Goal: Task Accomplishment & Management: Use online tool/utility

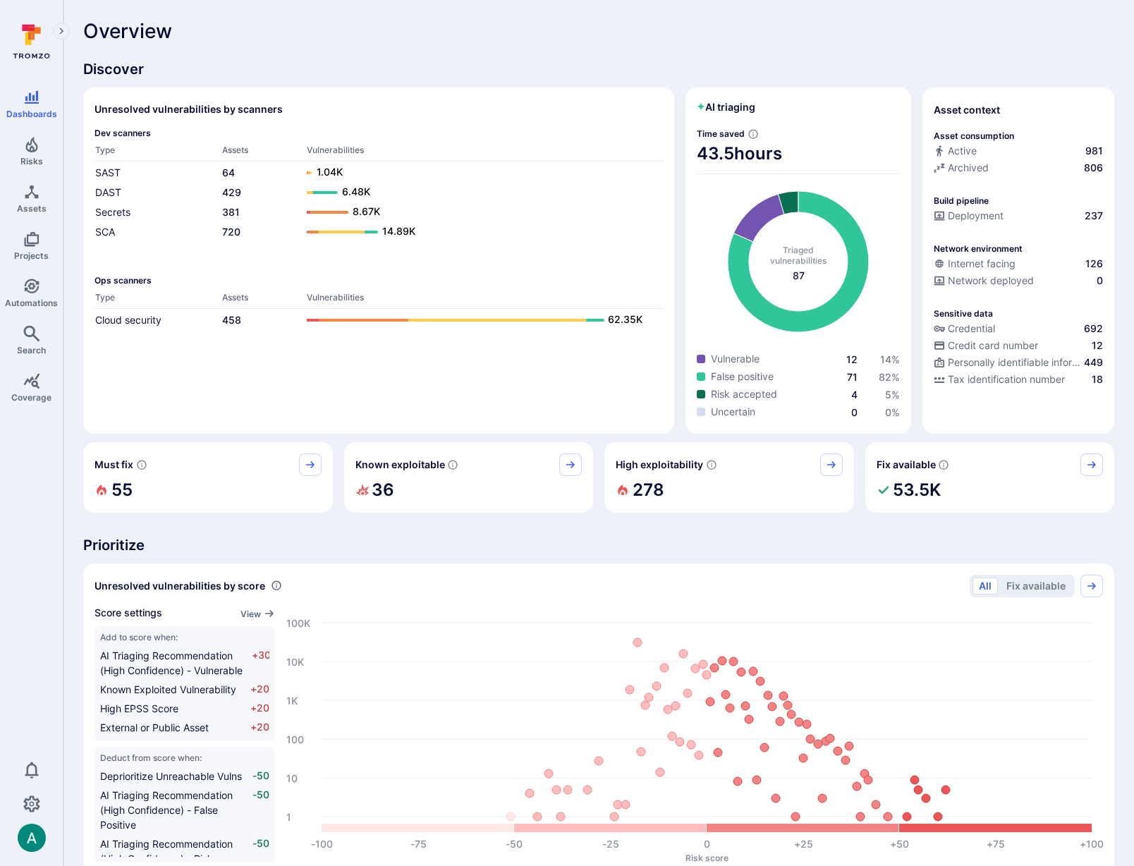
click at [157, 524] on div "Discover Unresolved vulnerabilities by scanners Dev scanners Type Assets Vulner…" at bounding box center [598, 805] width 1031 height 1492
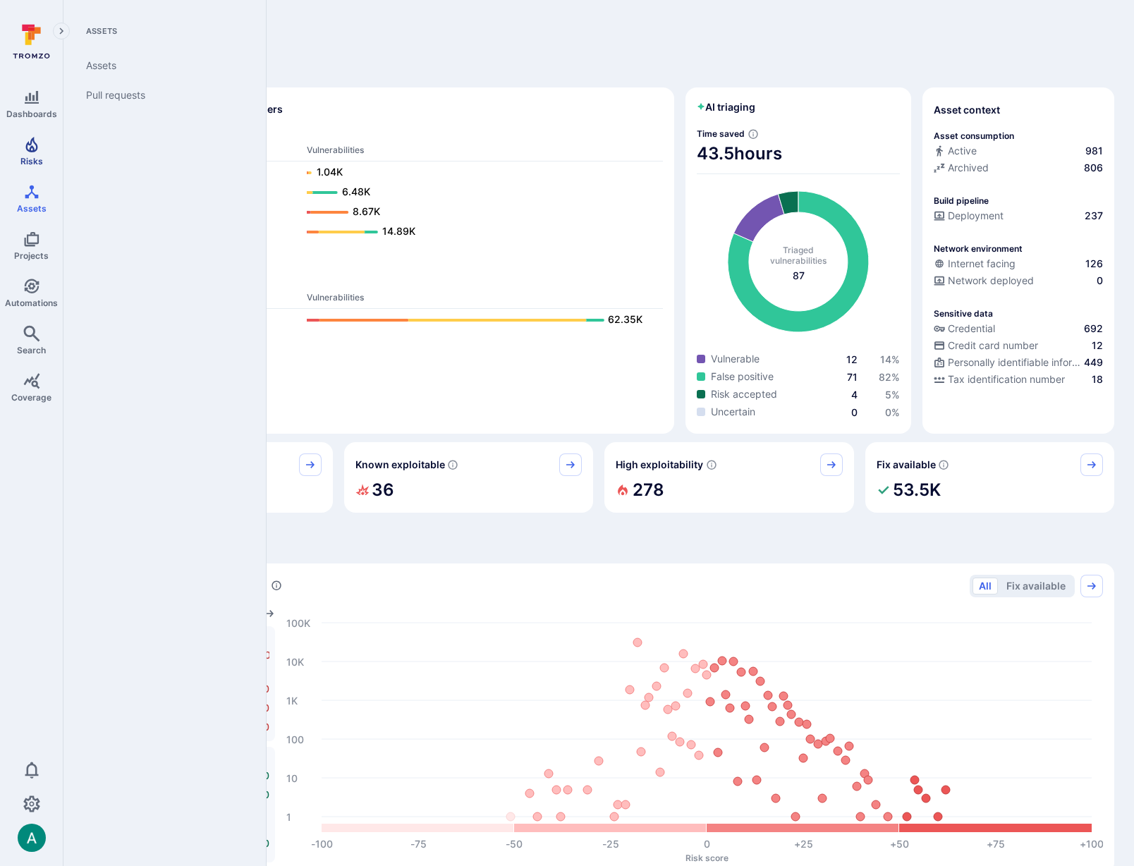
click at [28, 152] on icon "Risks" at bounding box center [31, 144] width 17 height 17
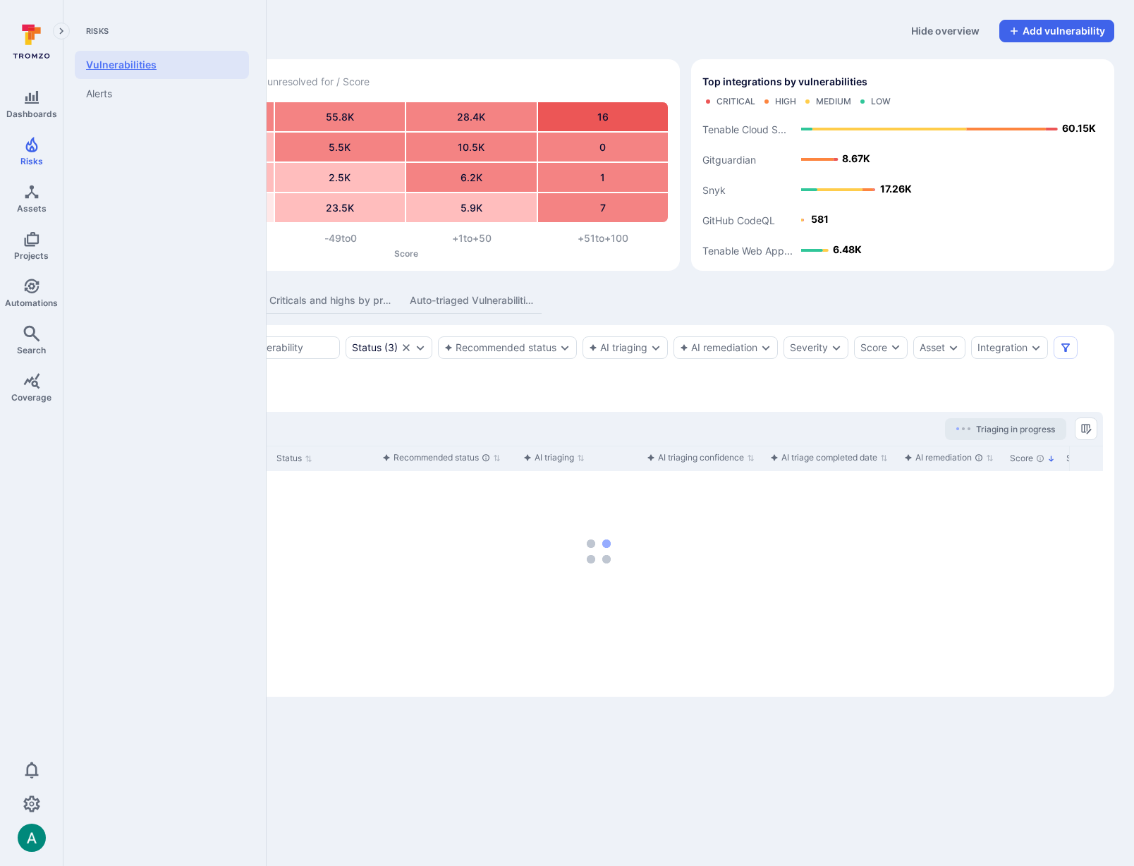
click at [128, 61] on link "Vulnerabilities" at bounding box center [162, 65] width 174 height 28
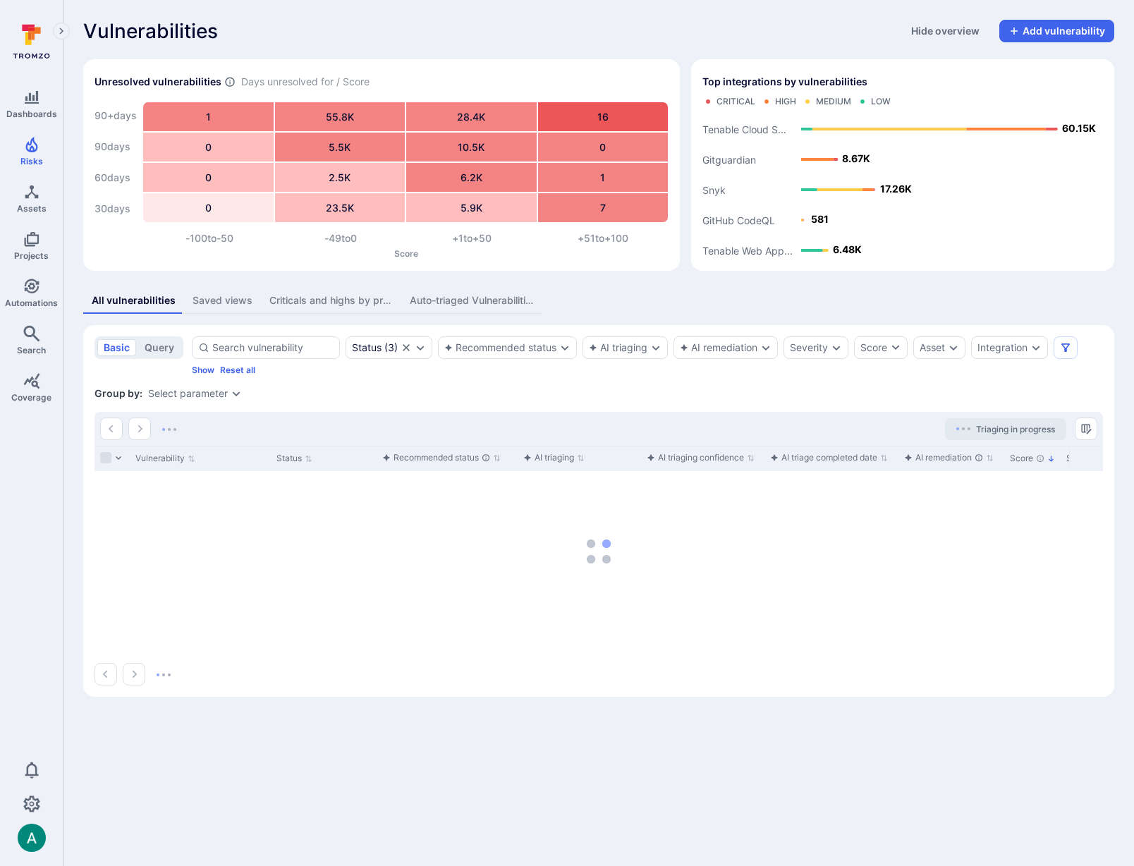
click at [200, 297] on div "Saved views" at bounding box center [223, 300] width 60 height 14
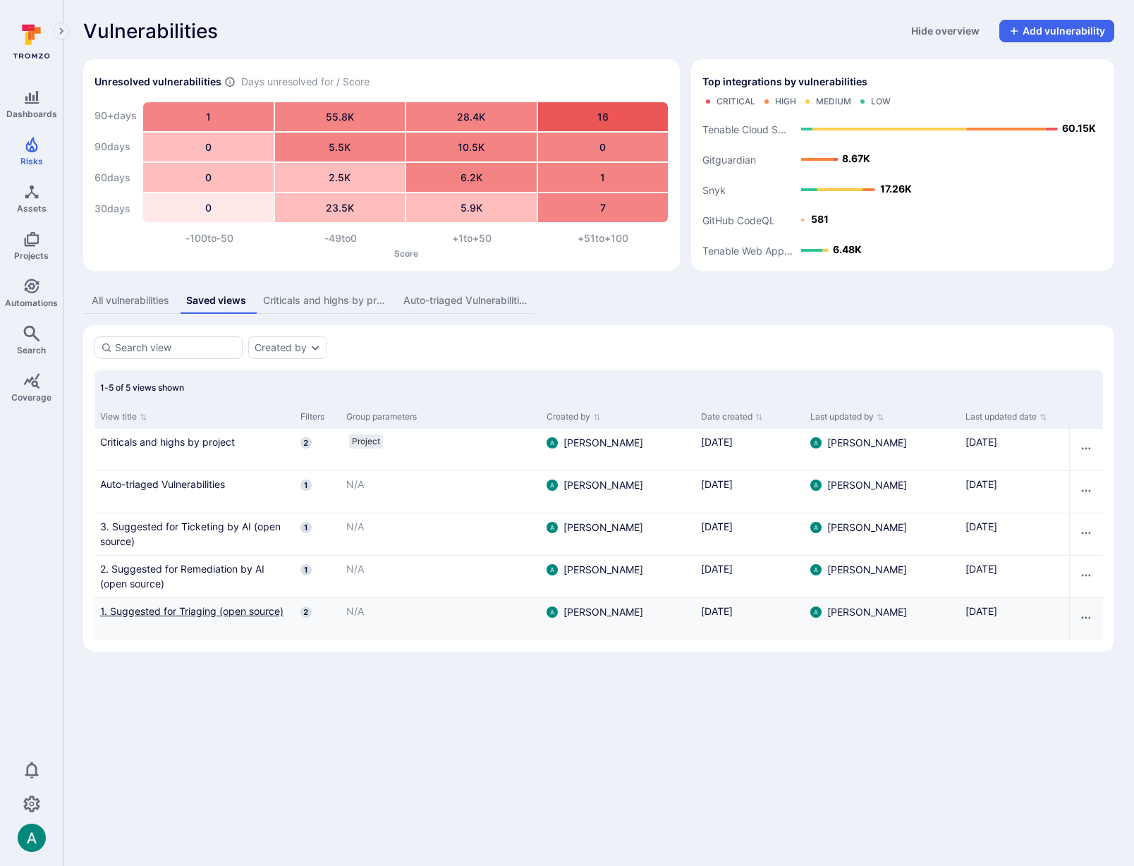
click at [234, 614] on link "1. Suggested for Triaging (open source)" at bounding box center [194, 611] width 189 height 15
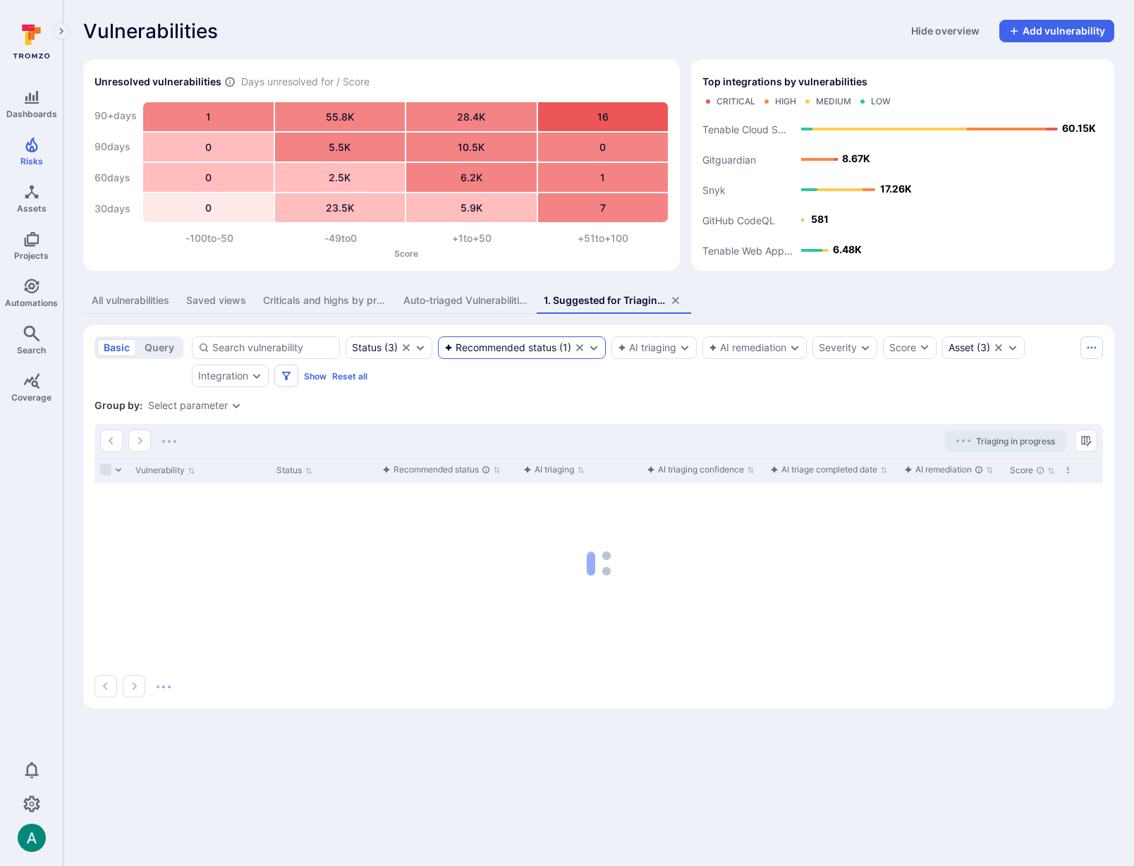
click at [598, 347] on icon "Expand dropdown" at bounding box center [593, 347] width 11 height 11
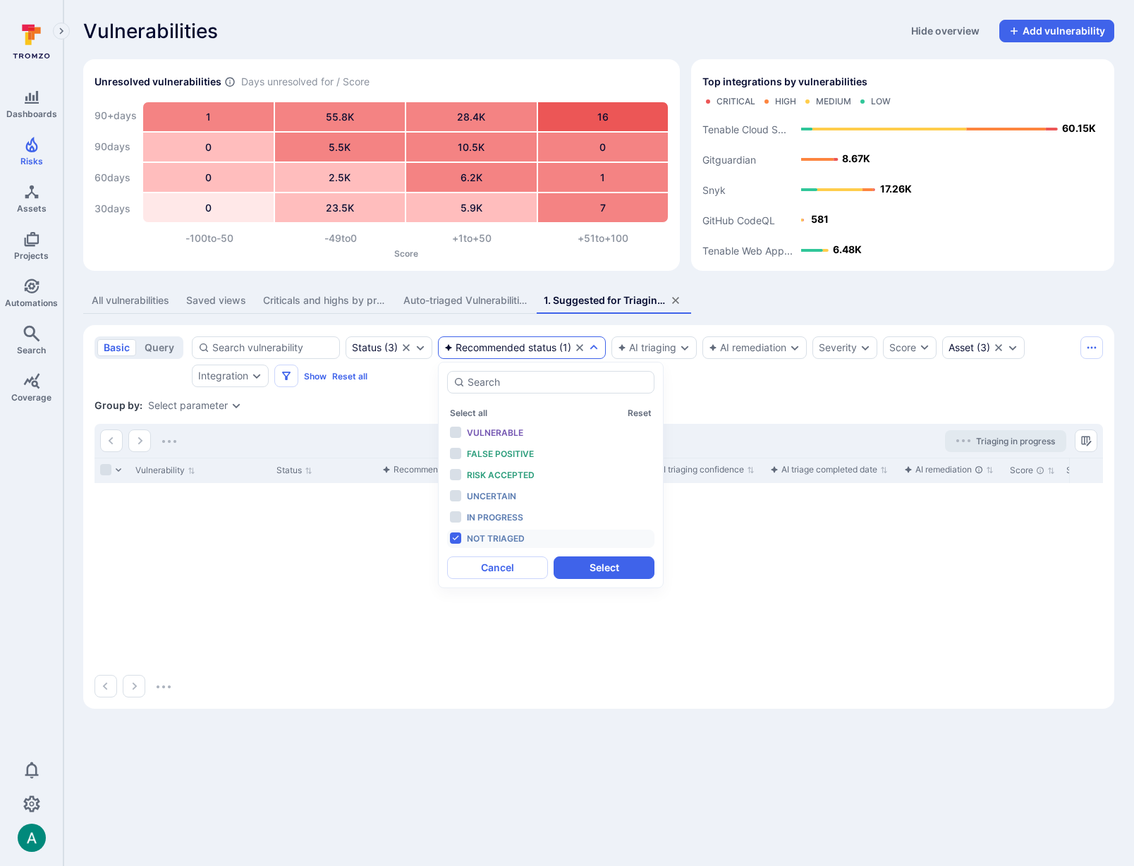
click at [737, 300] on div "All vulnerabilities Saved views Criticals and highs by project Auto-triaged Vul…" at bounding box center [598, 301] width 1031 height 26
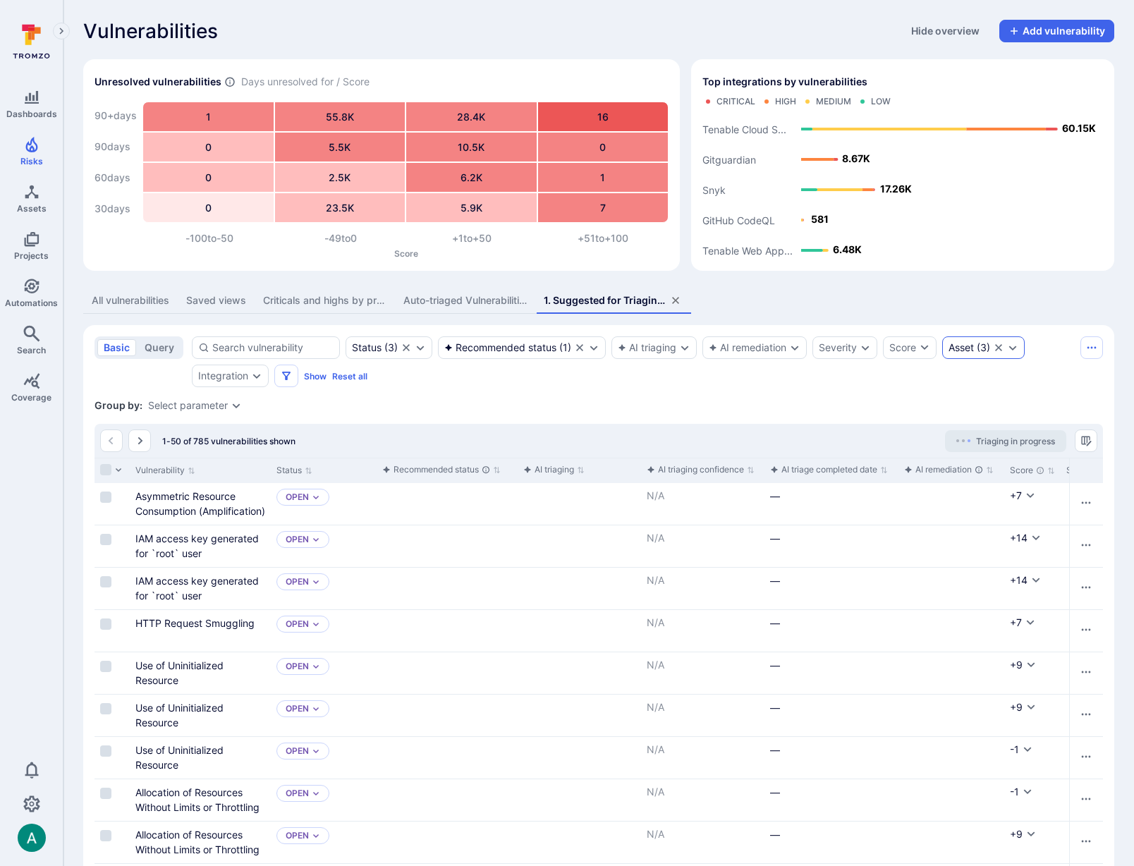
click at [1015, 346] on icon "Expand dropdown" at bounding box center [1012, 347] width 11 height 11
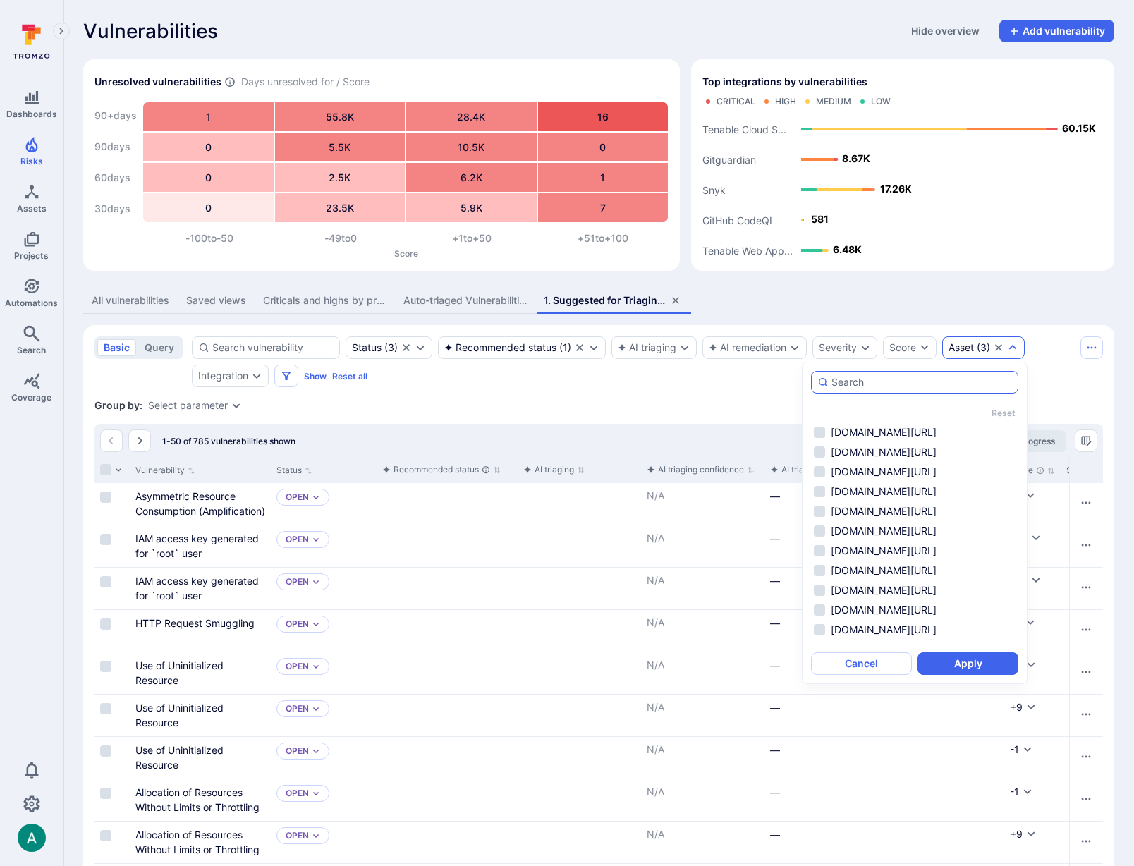
click at [896, 377] on input "autocomplete options" at bounding box center [922, 382] width 181 height 14
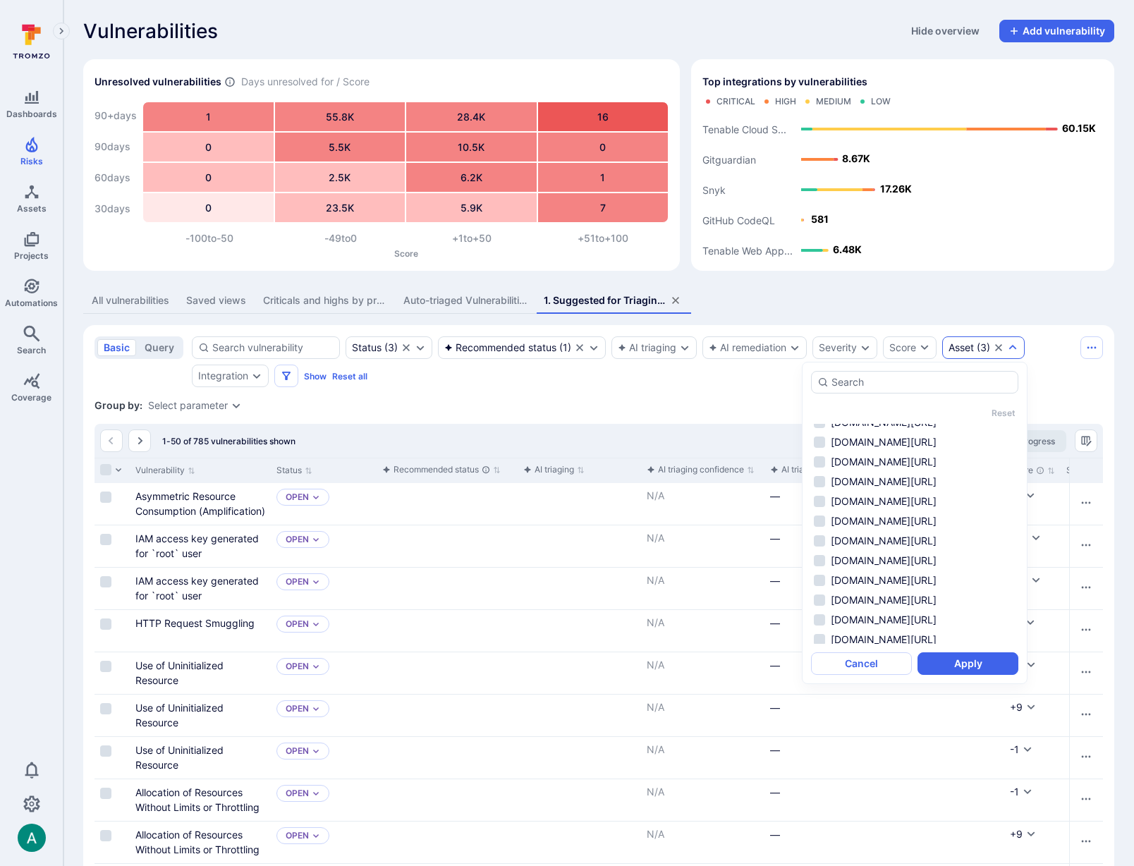
scroll to position [815, 0]
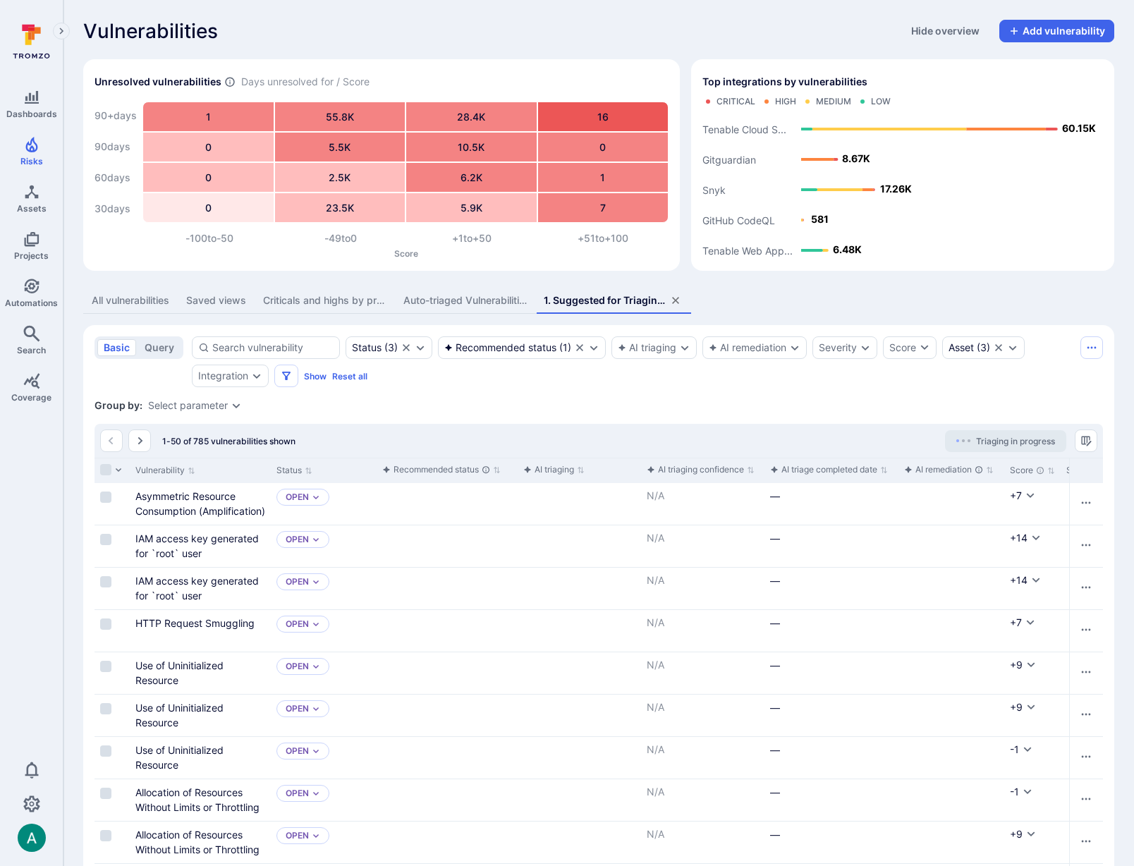
click at [1051, 471] on icon "Sort by Score" at bounding box center [1051, 471] width 8 height 8
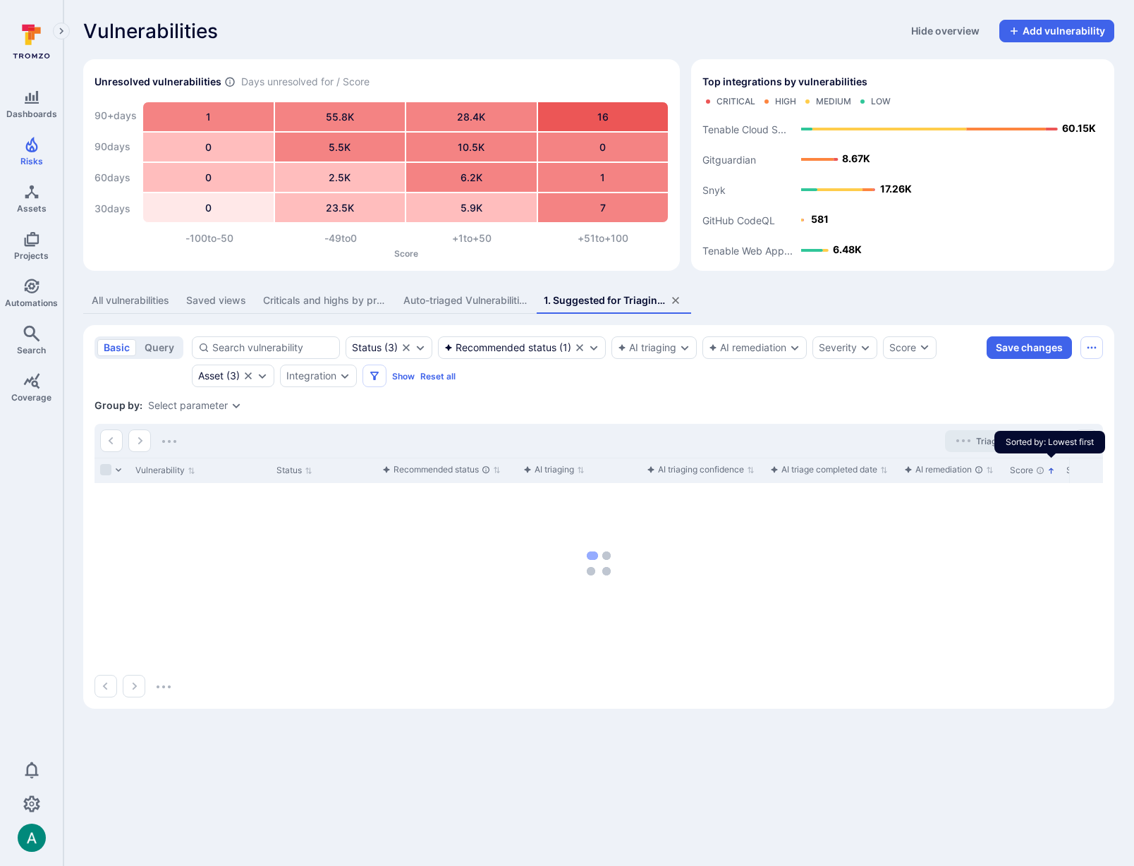
click at [1051, 471] on icon "Sorted by: Lowest first" at bounding box center [1051, 471] width 5 height 6
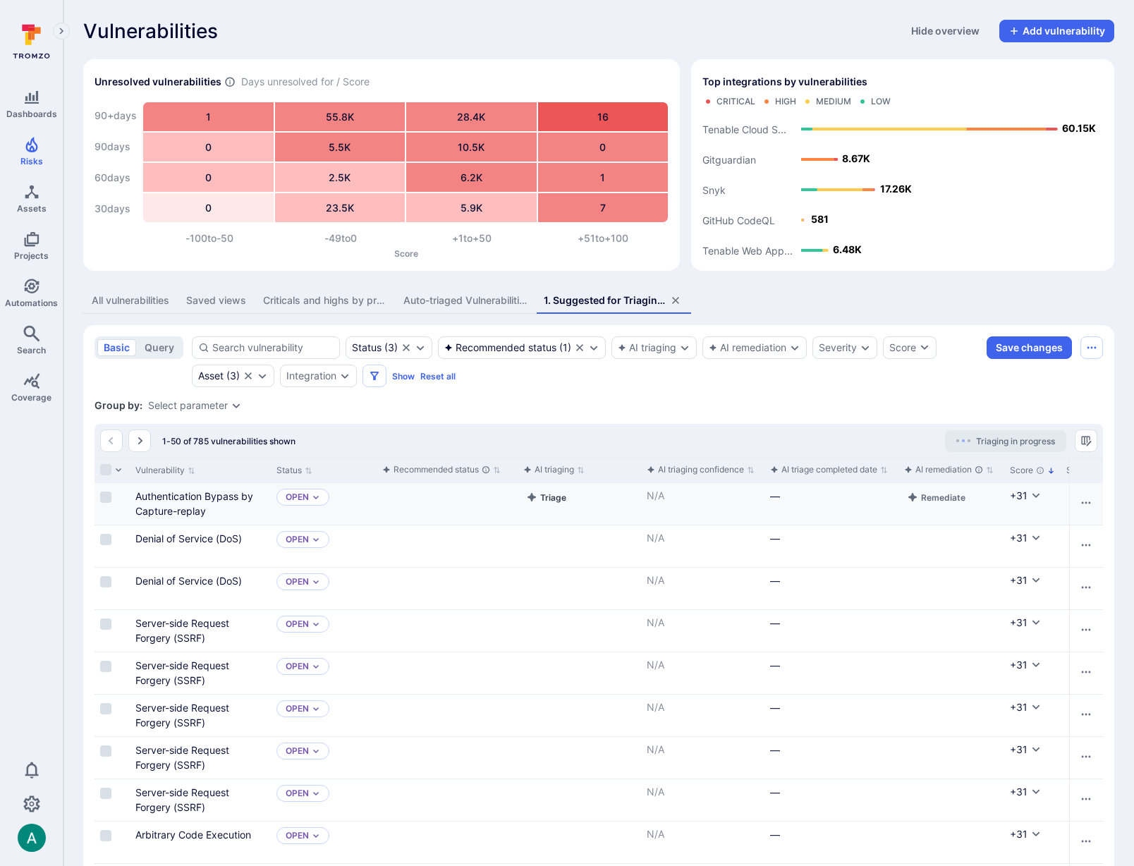
click at [554, 499] on button "Triage" at bounding box center [546, 497] width 46 height 17
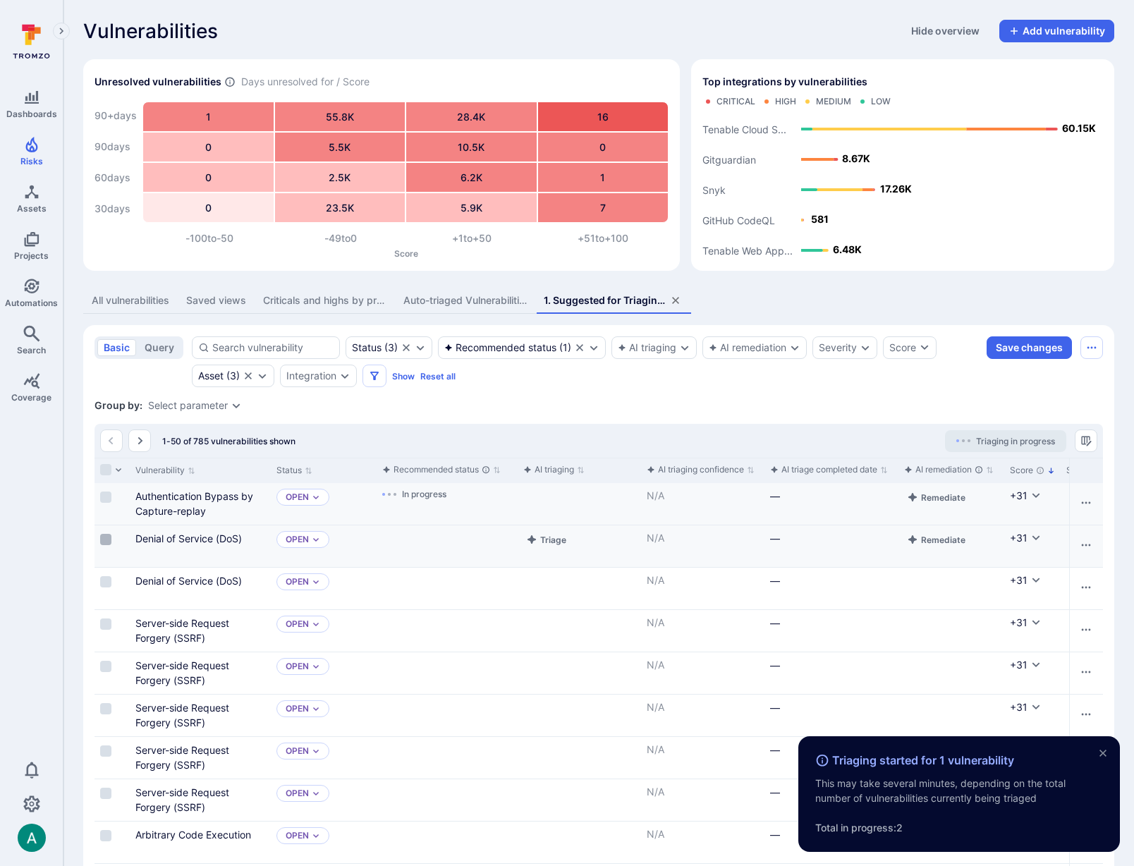
click at [109, 540] on input "Select row" at bounding box center [105, 539] width 11 height 11
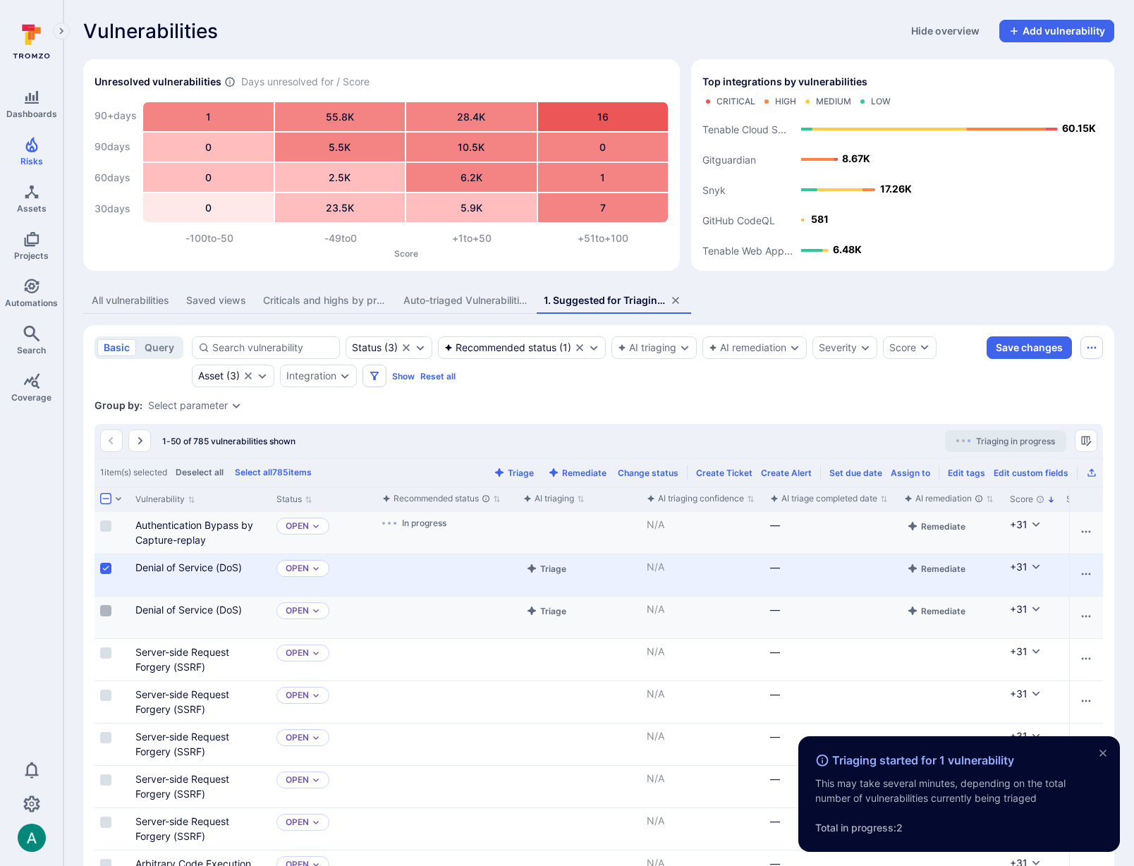
click at [103, 604] on label "Cell for selection" at bounding box center [105, 611] width 17 height 14
click at [103, 605] on input "Select row" at bounding box center [105, 610] width 11 height 11
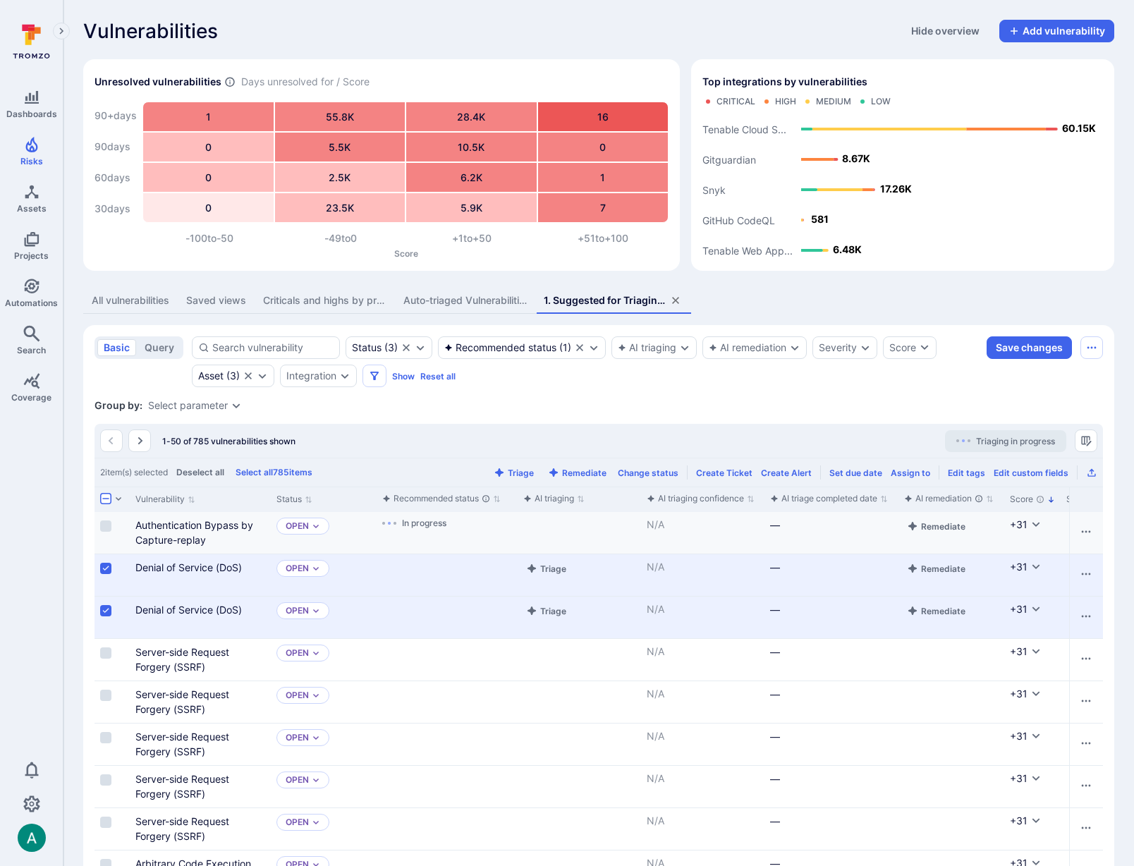
click at [106, 568] on input "Select row" at bounding box center [105, 568] width 11 height 11
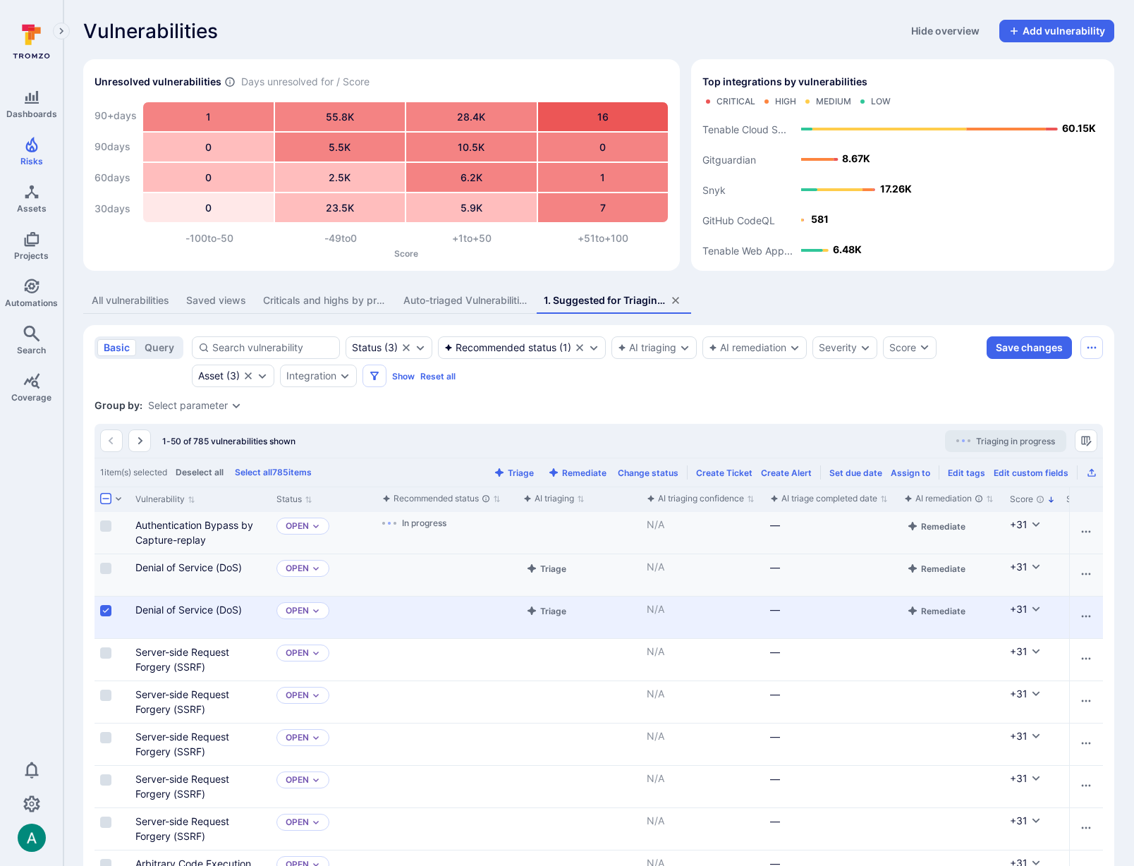
click at [106, 611] on input "Select row" at bounding box center [105, 610] width 11 height 11
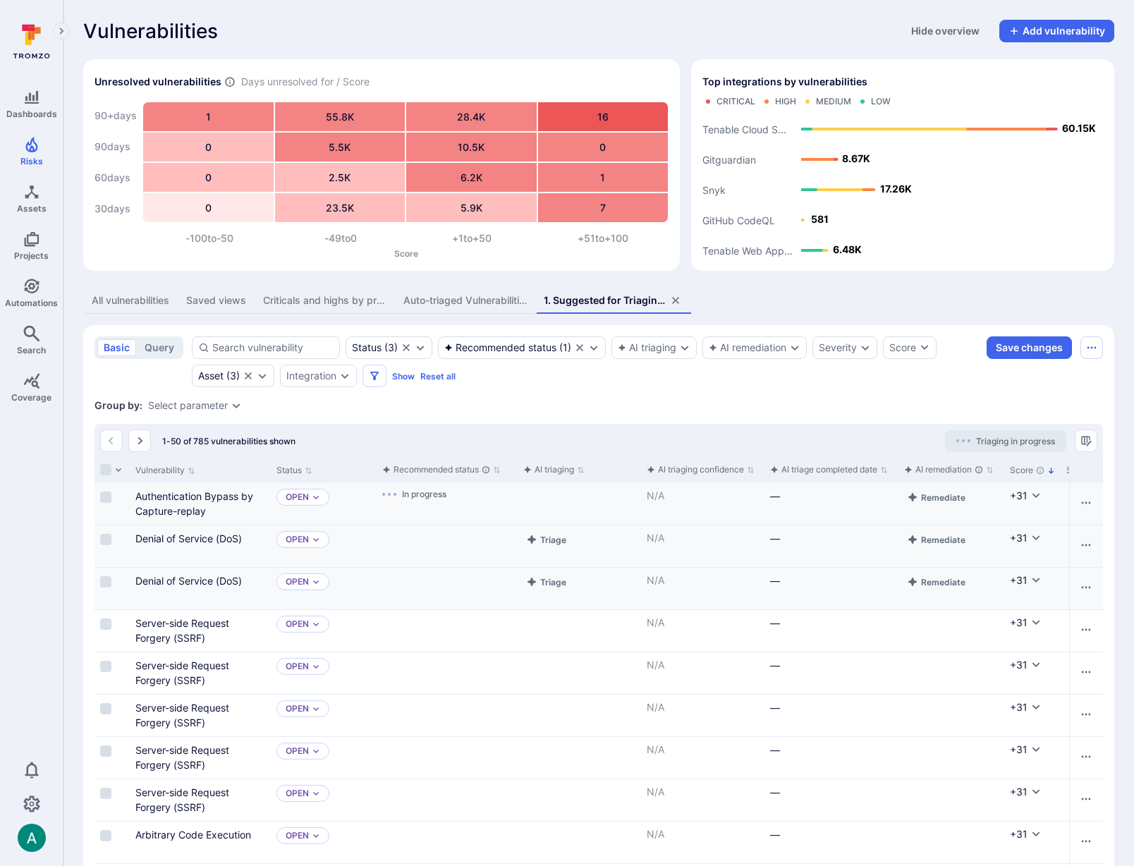
click at [214, 296] on div "Saved views" at bounding box center [216, 300] width 60 height 14
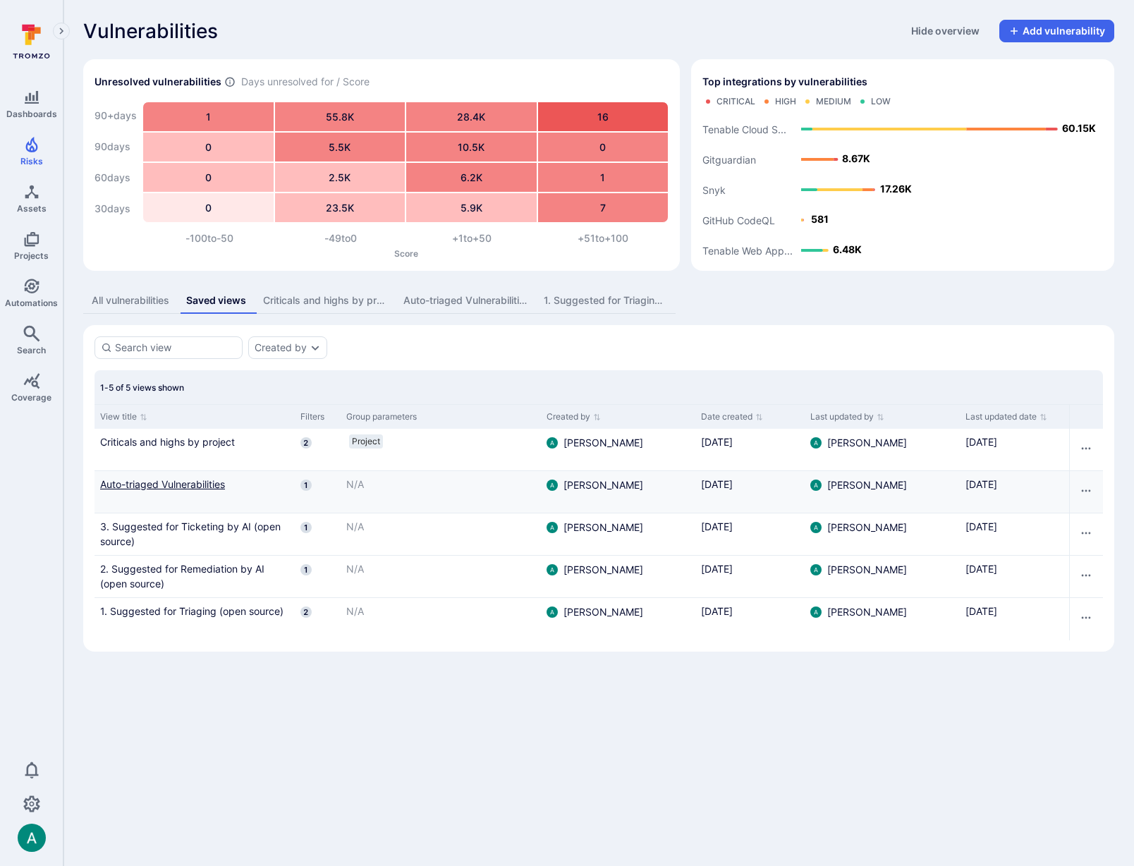
click at [153, 485] on link "Auto-triaged Vulnerabilities" at bounding box center [194, 484] width 189 height 15
click at [461, 301] on div "Auto-triaged Vulnerabilities" at bounding box center [464, 300] width 123 height 14
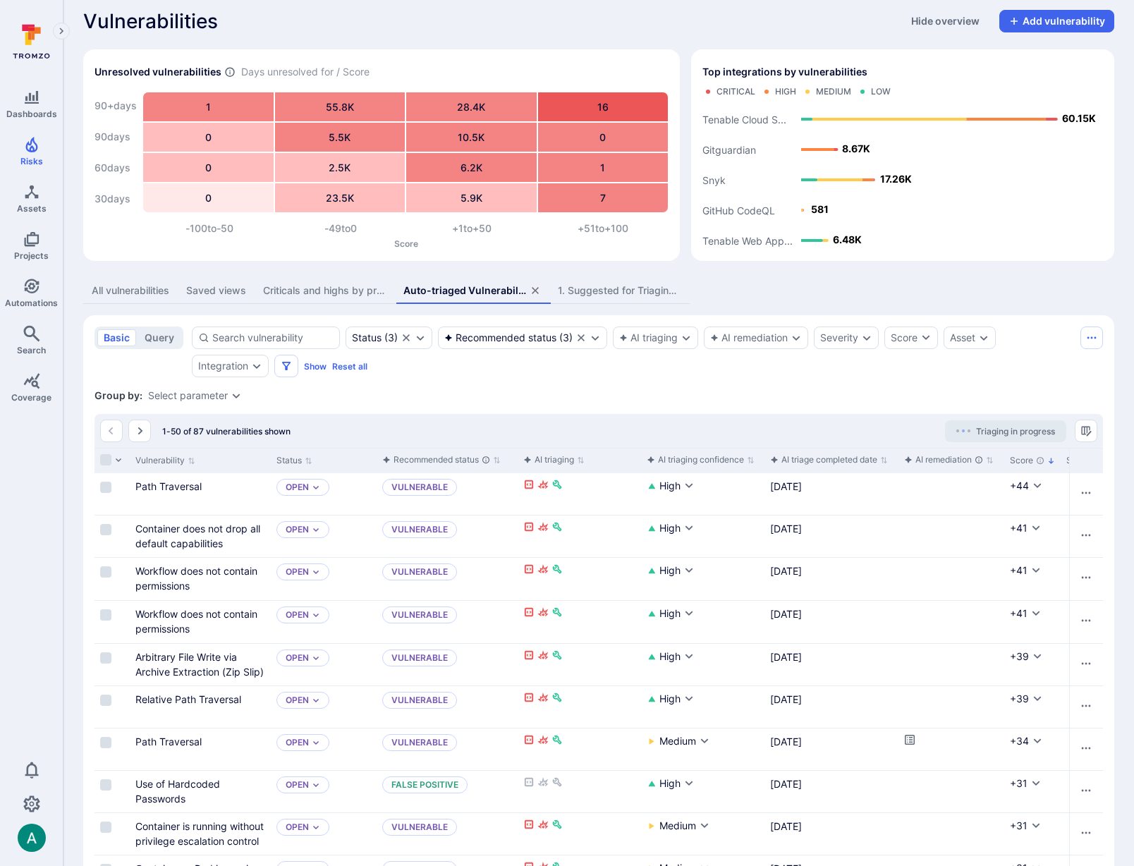
scroll to position [12, 0]
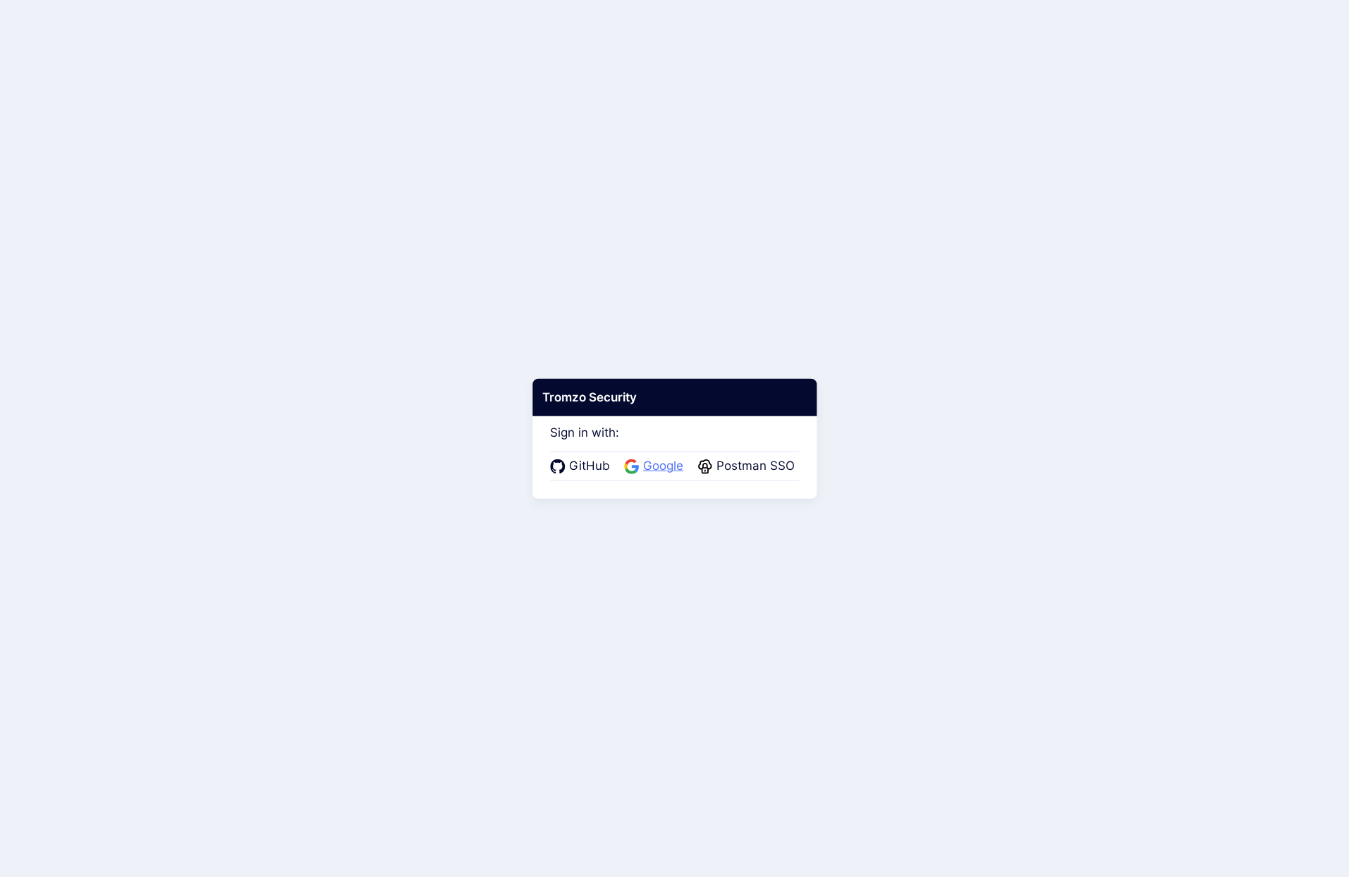
click at [662, 465] on span "Google" at bounding box center [663, 466] width 49 height 18
